Goal: Use online tool/utility: Utilize a website feature to perform a specific function

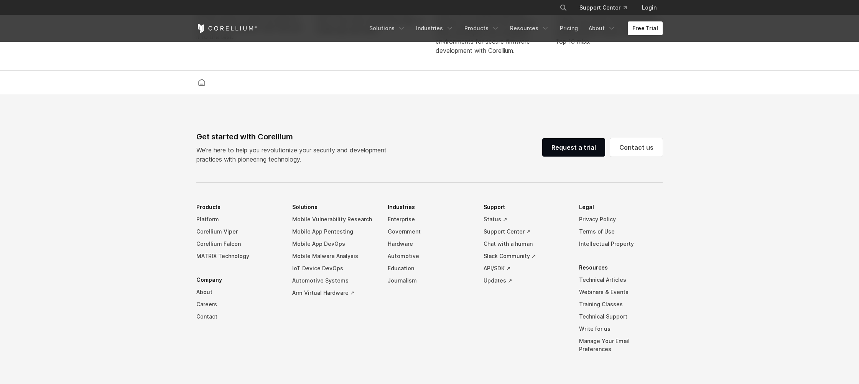
scroll to position [1745, 0]
click at [206, 225] on link "Platform" at bounding box center [238, 218] width 84 height 12
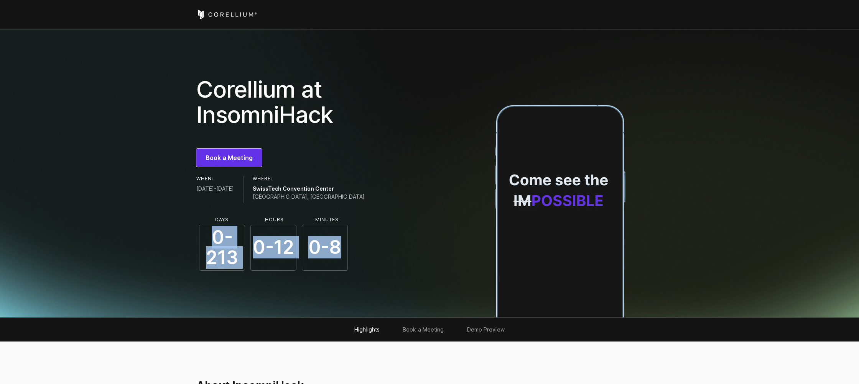
drag, startPoint x: 215, startPoint y: 238, endPoint x: 337, endPoint y: 251, distance: 122.9
click at [337, 251] on span "0-8" at bounding box center [325, 248] width 46 height 46
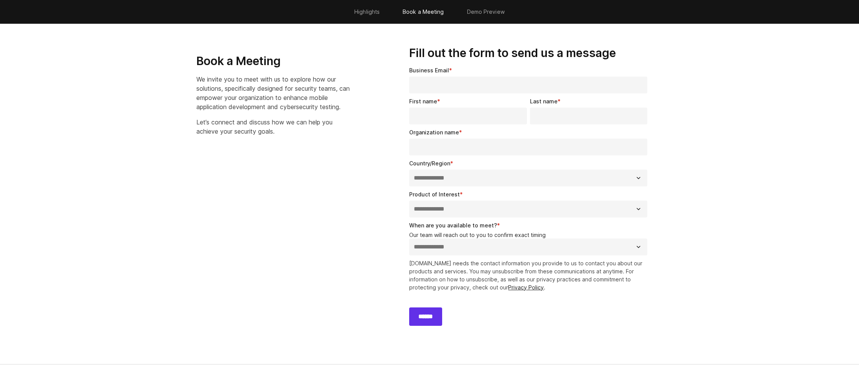
scroll to position [568, 0]
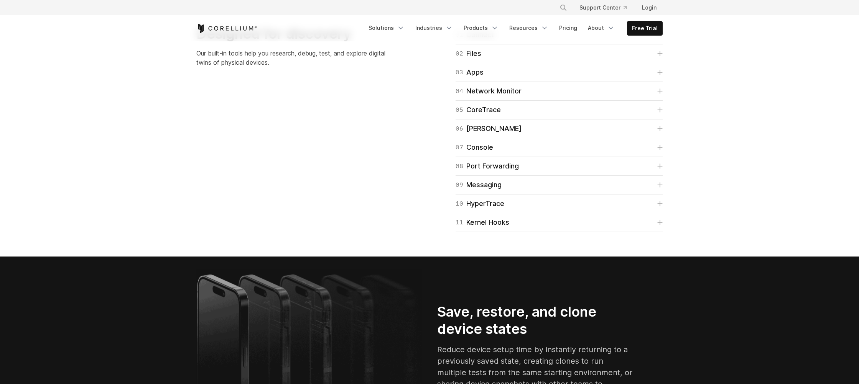
scroll to position [1210, 0]
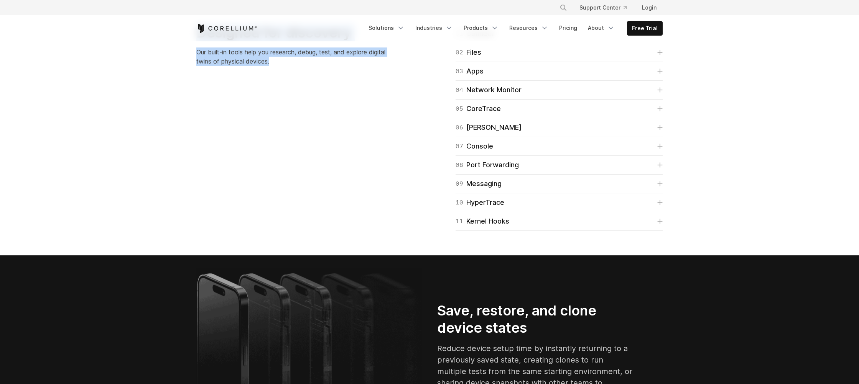
drag, startPoint x: 195, startPoint y: 205, endPoint x: 286, endPoint y: 238, distance: 97.2
click at [286, 72] on div "Designed for discovery Our built-in tools help you research, debug, test, and e…" at bounding box center [309, 48] width 241 height 48
click at [286, 66] on p "Our built-in tools help you research, debug, test, and explore digital twins of…" at bounding box center [294, 57] width 196 height 18
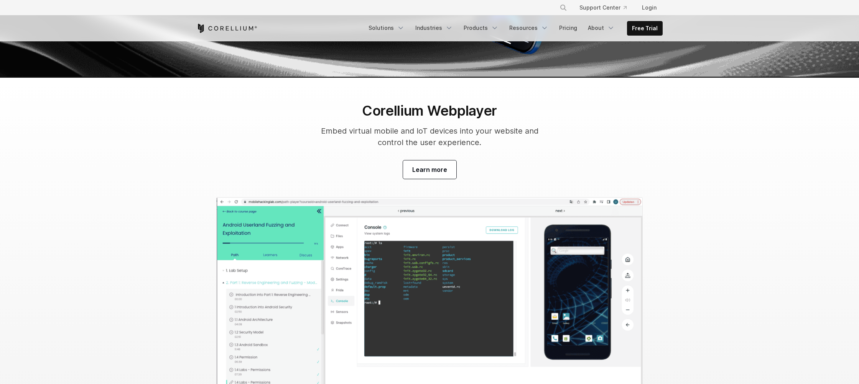
scroll to position [2343, 0]
drag, startPoint x: 202, startPoint y: 166, endPoint x: 284, endPoint y: 225, distance: 101.0
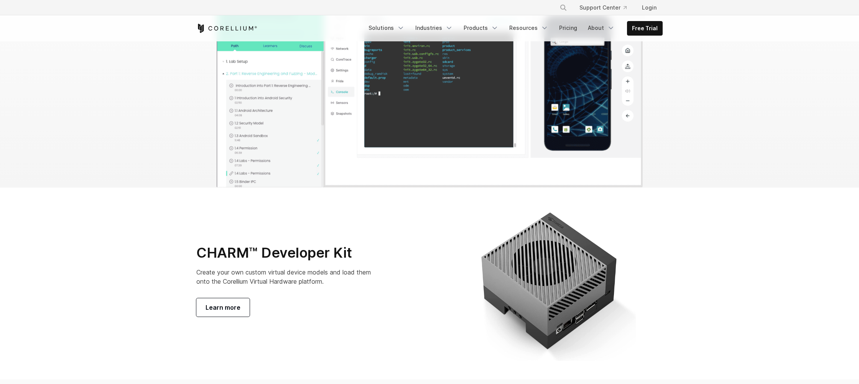
scroll to position [2430, 0]
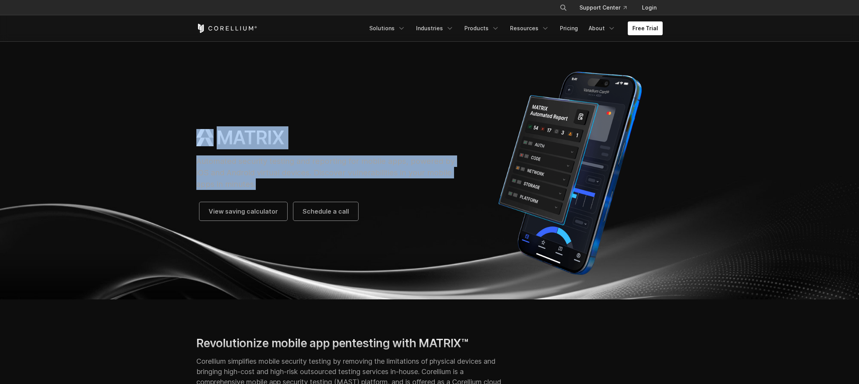
drag, startPoint x: 195, startPoint y: 136, endPoint x: 296, endPoint y: 182, distance: 111.0
click at [296, 182] on div "MATRIX Automated security testing and reporting for mobile apps, powered by iOS…" at bounding box center [329, 174] width 281 height 94
click at [296, 183] on p "Automated security testing and reporting for mobile apps, powered by iOS and An…" at bounding box center [329, 173] width 266 height 34
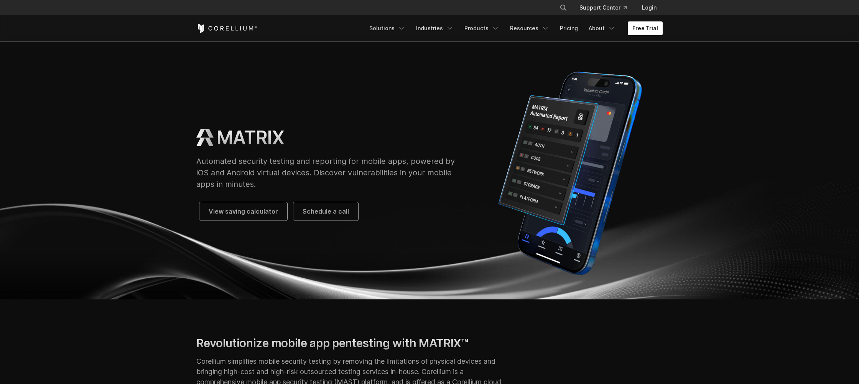
scroll to position [110, 0]
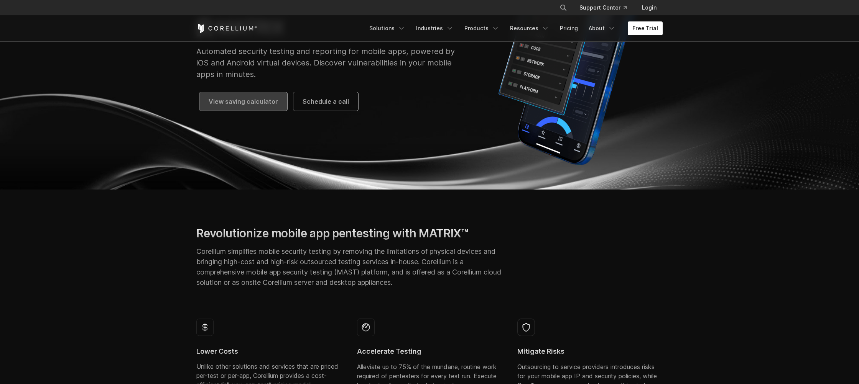
click at [270, 105] on span "View saving calculator" at bounding box center [243, 101] width 69 height 9
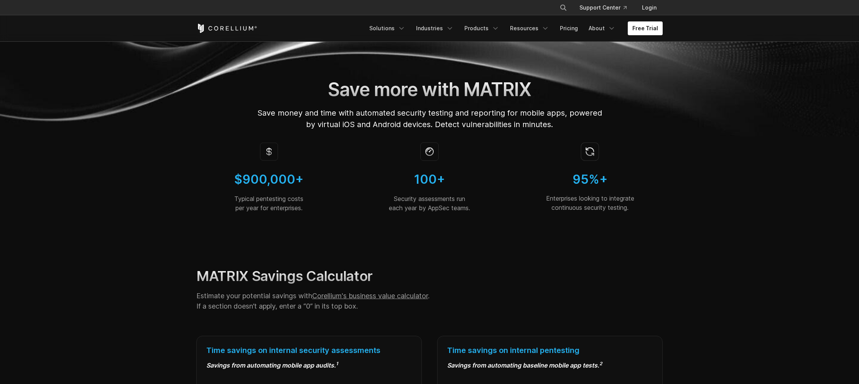
click at [683, 153] on section "$900,000+ Typical pentesting costs per year for enterprises. 100+ Security asse…" at bounding box center [429, 183] width 859 height 95
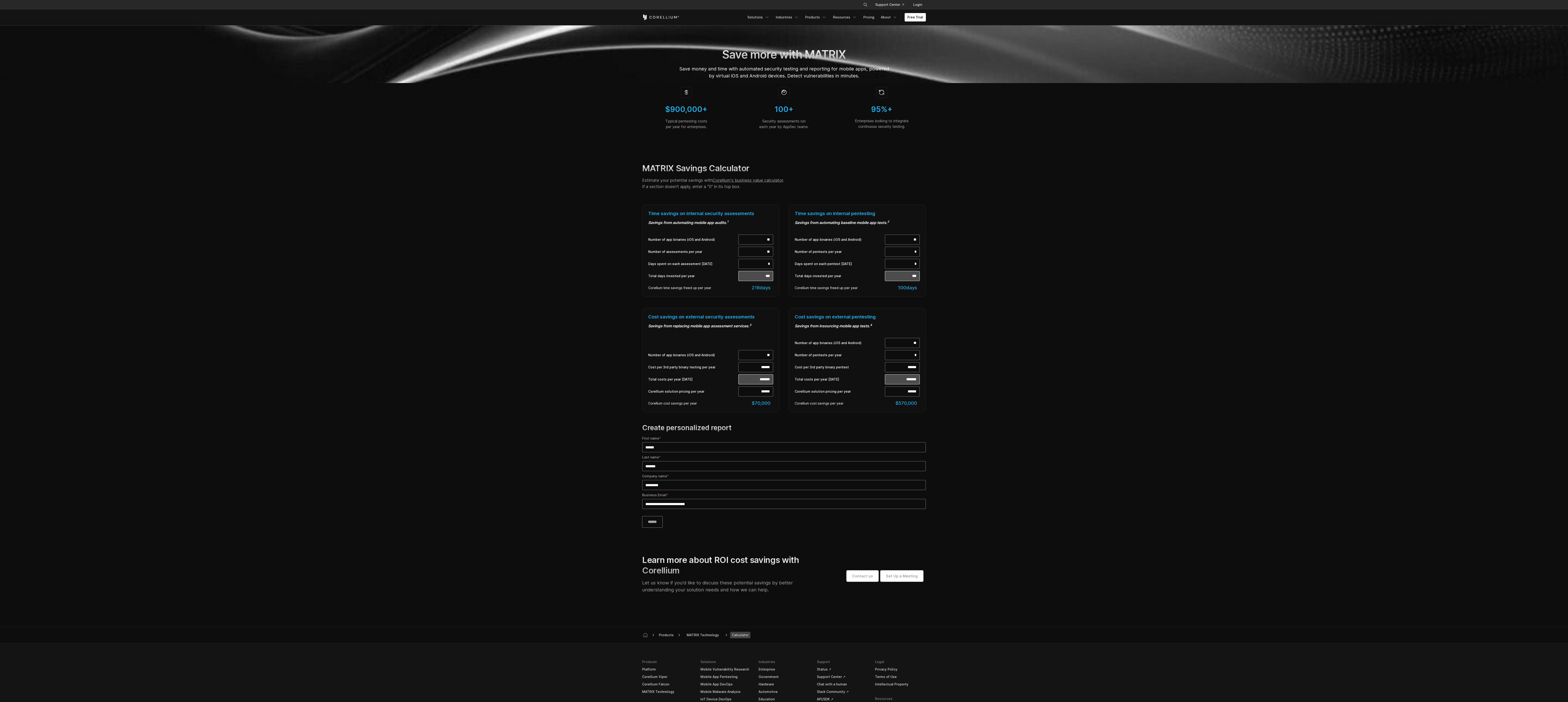
click at [522, 140] on section "$900,000+ Typical pentesting costs per year for enterprises. 100+ Security asse…" at bounding box center [784, 111] width 1568 height 58
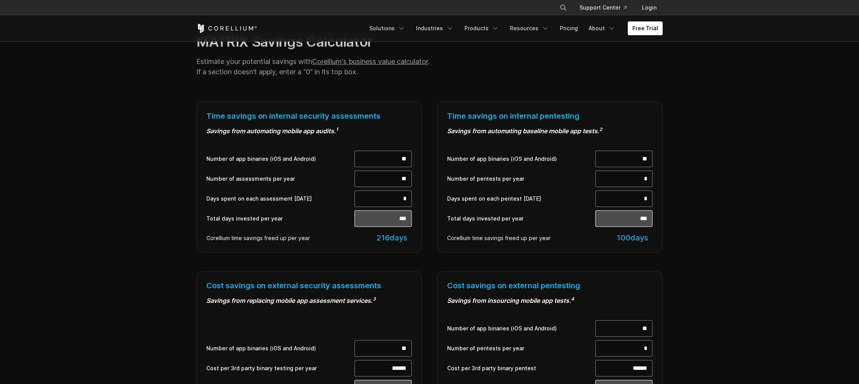
click at [419, 219] on div "Time savings on internal security assessments Savings from automating mobile ap…" at bounding box center [308, 177] width 225 height 151
click at [417, 224] on div "Time savings on internal security assessments Savings from automating mobile ap…" at bounding box center [308, 177] width 225 height 151
drag, startPoint x: 400, startPoint y: 165, endPoint x: 414, endPoint y: 164, distance: 14.2
click at [414, 164] on div "Time savings on internal security assessments Savings from automating mobile ap…" at bounding box center [308, 177] width 225 height 151
click at [391, 182] on input "**" at bounding box center [383, 179] width 58 height 17
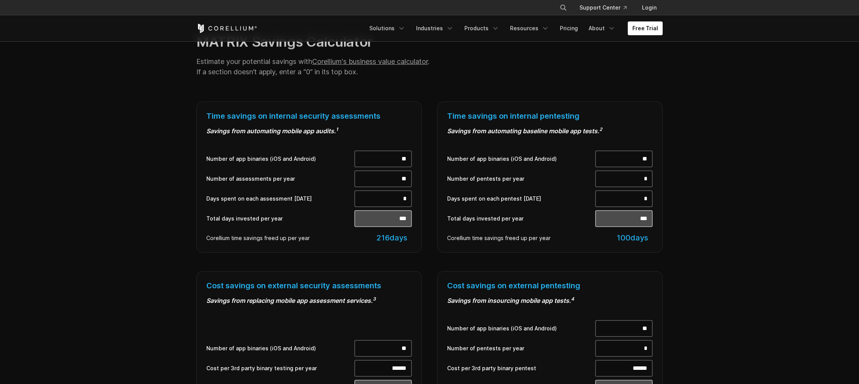
click at [392, 194] on input "*" at bounding box center [383, 199] width 58 height 17
click at [527, 210] on div "Number of app binaries (iOS and Android) ** Number of pentests per year * Days …" at bounding box center [549, 197] width 205 height 92
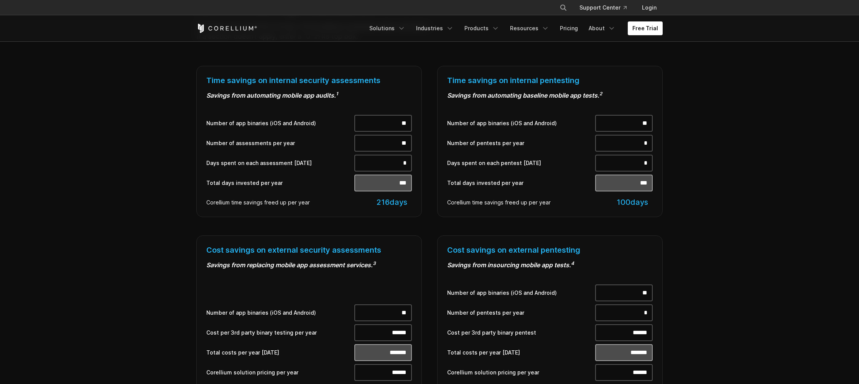
click at [401, 145] on input "**" at bounding box center [383, 143] width 58 height 17
drag, startPoint x: 398, startPoint y: 168, endPoint x: 412, endPoint y: 168, distance: 14.2
click at [412, 168] on div "Time savings on internal security assessments Savings from automating mobile ap…" at bounding box center [308, 141] width 225 height 151
drag, startPoint x: 402, startPoint y: 142, endPoint x: 421, endPoint y: 143, distance: 19.2
click at [421, 143] on div "Time savings on internal security assessments Savings from automating mobile ap…" at bounding box center [308, 141] width 225 height 151
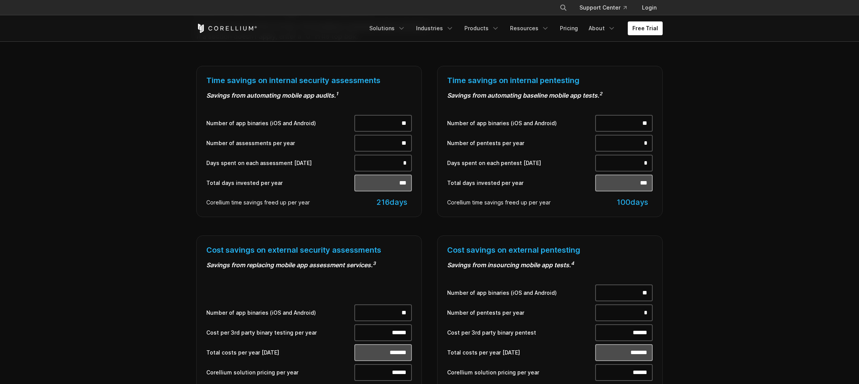
type input "**"
type input "***"
click at [370, 123] on input "**" at bounding box center [383, 123] width 58 height 17
drag, startPoint x: 399, startPoint y: 123, endPoint x: 394, endPoint y: 124, distance: 5.0
click at [394, 124] on input "**" at bounding box center [383, 123] width 58 height 17
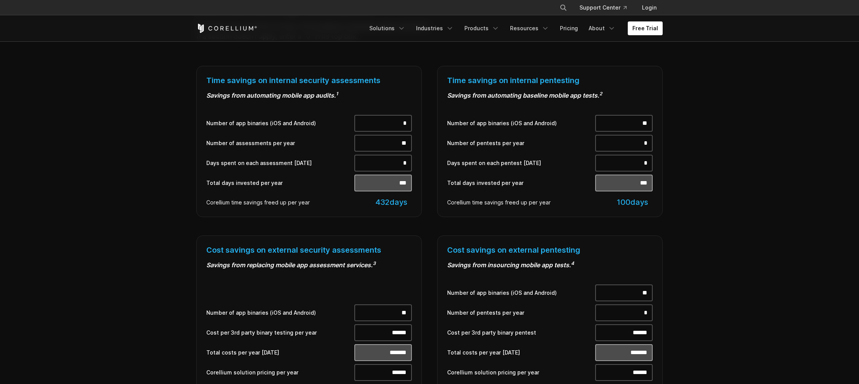
type input "*"
type input "**"
click at [393, 135] on input "**" at bounding box center [383, 143] width 58 height 17
drag, startPoint x: 398, startPoint y: 122, endPoint x: 429, endPoint y: 123, distance: 31.1
click at [429, 123] on div "Time savings on internal security assessments Savings from automating mobile ap…" at bounding box center [309, 141] width 241 height 151
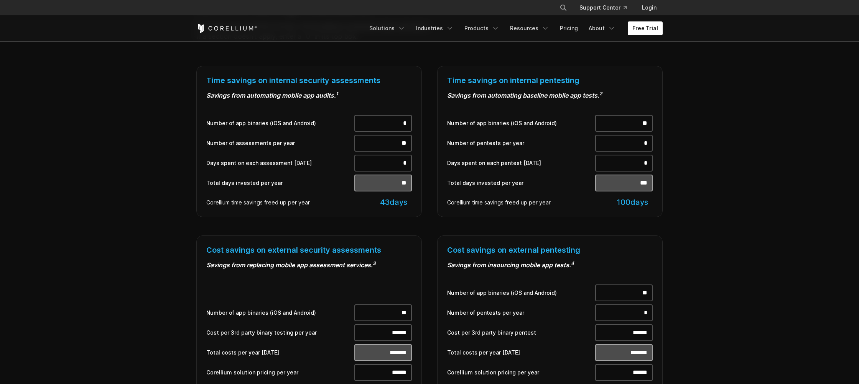
drag, startPoint x: 397, startPoint y: 124, endPoint x: 421, endPoint y: 123, distance: 24.2
click at [421, 123] on div "Time savings on internal security assessments Savings from automating mobile ap…" at bounding box center [308, 141] width 225 height 151
type input "**"
type input "***"
click at [399, 140] on input "**" at bounding box center [383, 143] width 58 height 17
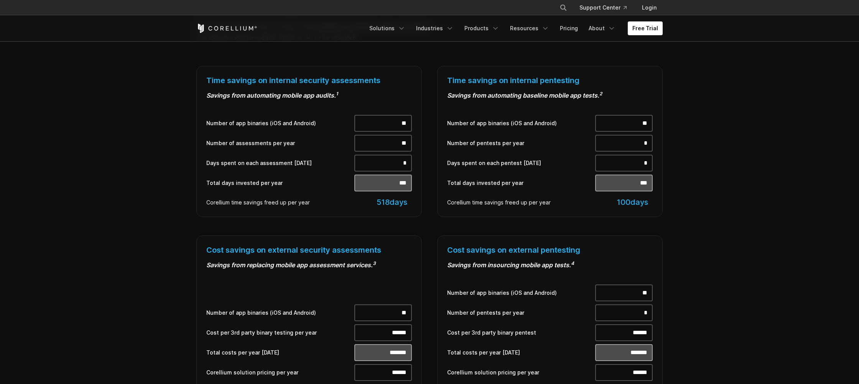
click at [422, 152] on div "Time savings on internal security assessments Savings from automating mobile ap…" at bounding box center [309, 141] width 241 height 151
drag, startPoint x: 396, startPoint y: 164, endPoint x: 434, endPoint y: 164, distance: 38.0
click at [434, 164] on div "Time savings on internal security assessments Savings from automating mobile ap…" at bounding box center [429, 246] width 481 height 360
type input "*"
type input "***"
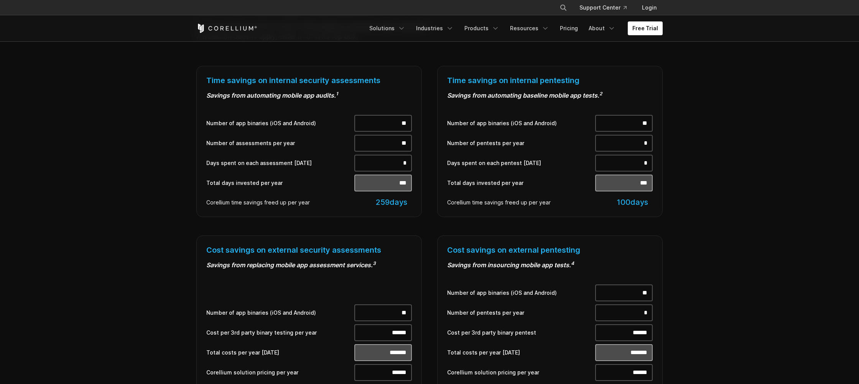
click at [433, 163] on div "Time savings on internal pentesting Savings from automating baseline mobile app…" at bounding box center [549, 141] width 241 height 151
drag, startPoint x: 399, startPoint y: 163, endPoint x: 438, endPoint y: 164, distance: 38.4
click at [438, 164] on div "Time savings on internal security assessments Savings from automating mobile ap…" at bounding box center [429, 246] width 481 height 360
type input "*"
type input "***"
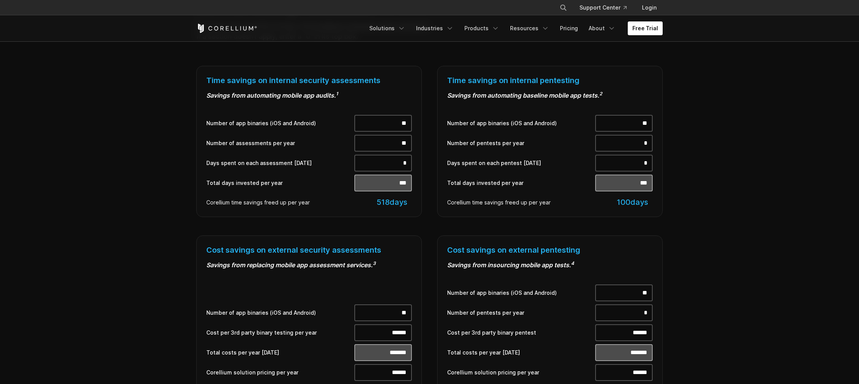
click at [431, 165] on div "Time savings on internal pentesting Savings from automating baseline mobile app…" at bounding box center [549, 141] width 241 height 151
click at [338, 192] on div "Number of app binaries (iOS and Android) ** Number of assessments per year ** D…" at bounding box center [308, 161] width 205 height 92
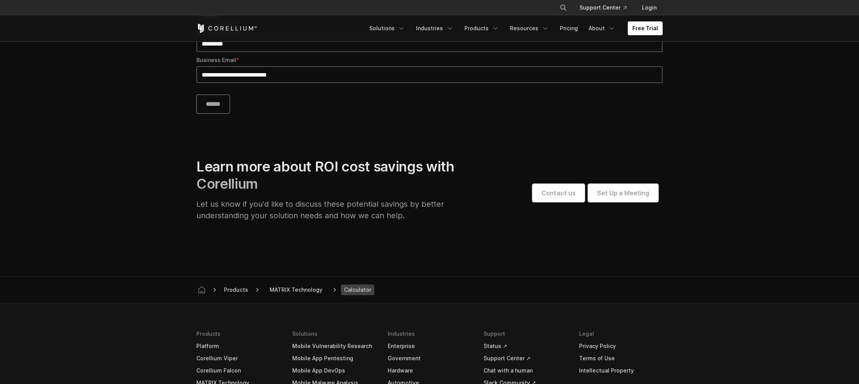
scroll to position [754, 0]
drag, startPoint x: 383, startPoint y: 162, endPoint x: 610, endPoint y: 219, distance: 233.3
click at [624, 198] on div "Learn more about ROI cost savings with Corellium Let us know if you'd like to d…" at bounding box center [429, 192] width 481 height 69
drag, startPoint x: 600, startPoint y: 231, endPoint x: 568, endPoint y: 211, distance: 37.9
click at [598, 229] on div "Learn more about ROI cost savings with Corellium Let us know if you'd like to d…" at bounding box center [429, 205] width 481 height 94
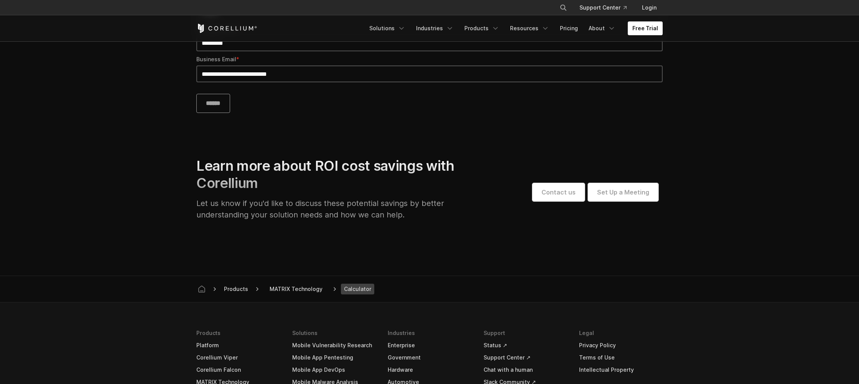
drag, startPoint x: 481, startPoint y: 179, endPoint x: 436, endPoint y: 168, distance: 46.1
click at [481, 179] on div "Learn more about ROI cost savings with Corellium Let us know if you'd like to d…" at bounding box center [429, 192] width 481 height 69
click at [436, 168] on h2 "Learn more about ROI cost savings with Corellium" at bounding box center [326, 175] width 261 height 34
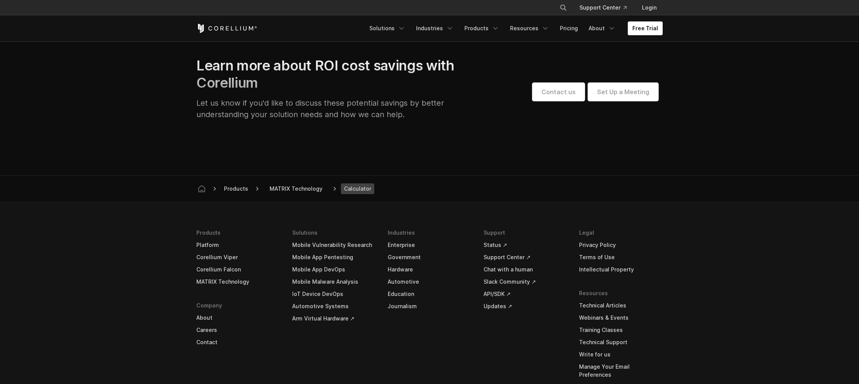
scroll to position [855, 0]
drag, startPoint x: 424, startPoint y: 174, endPoint x: 271, endPoint y: 204, distance: 155.3
click at [424, 175] on section "Products MATRIX Technology Calculator" at bounding box center [429, 188] width 859 height 27
click at [268, 165] on section "Learn more about ROI cost savings with Corellium Let us know if you'd like to d…" at bounding box center [429, 97] width 859 height 155
click at [196, 227] on link "Products" at bounding box center [238, 233] width 84 height 12
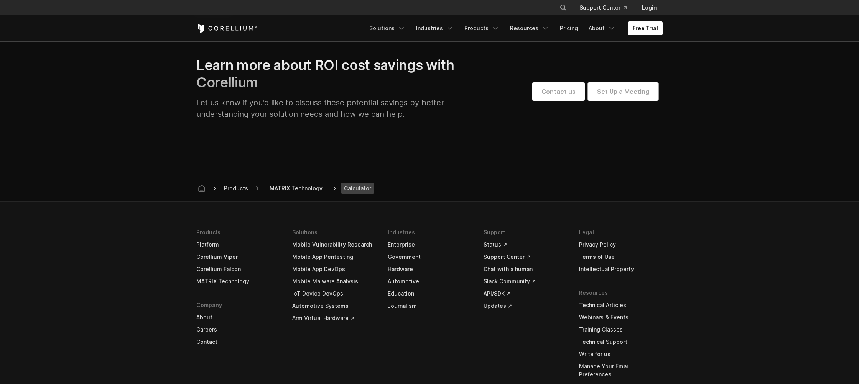
click at [196, 227] on link "Products" at bounding box center [238, 233] width 84 height 12
click at [196, 299] on link "Company" at bounding box center [238, 305] width 84 height 12
click at [292, 227] on link "Solutions" at bounding box center [334, 233] width 84 height 12
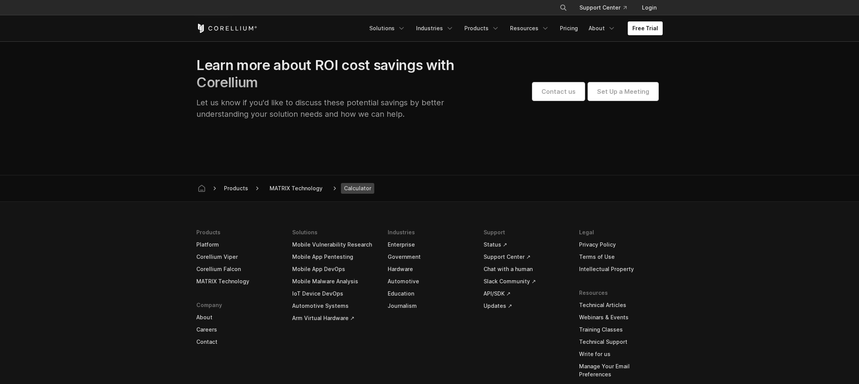
click at [292, 227] on link "Solutions" at bounding box center [334, 233] width 84 height 12
click at [266, 164] on section "Learn more about ROI cost savings with Corellium Let us know if you'd like to d…" at bounding box center [429, 97] width 859 height 155
